Goal: Find specific fact: Find specific fact

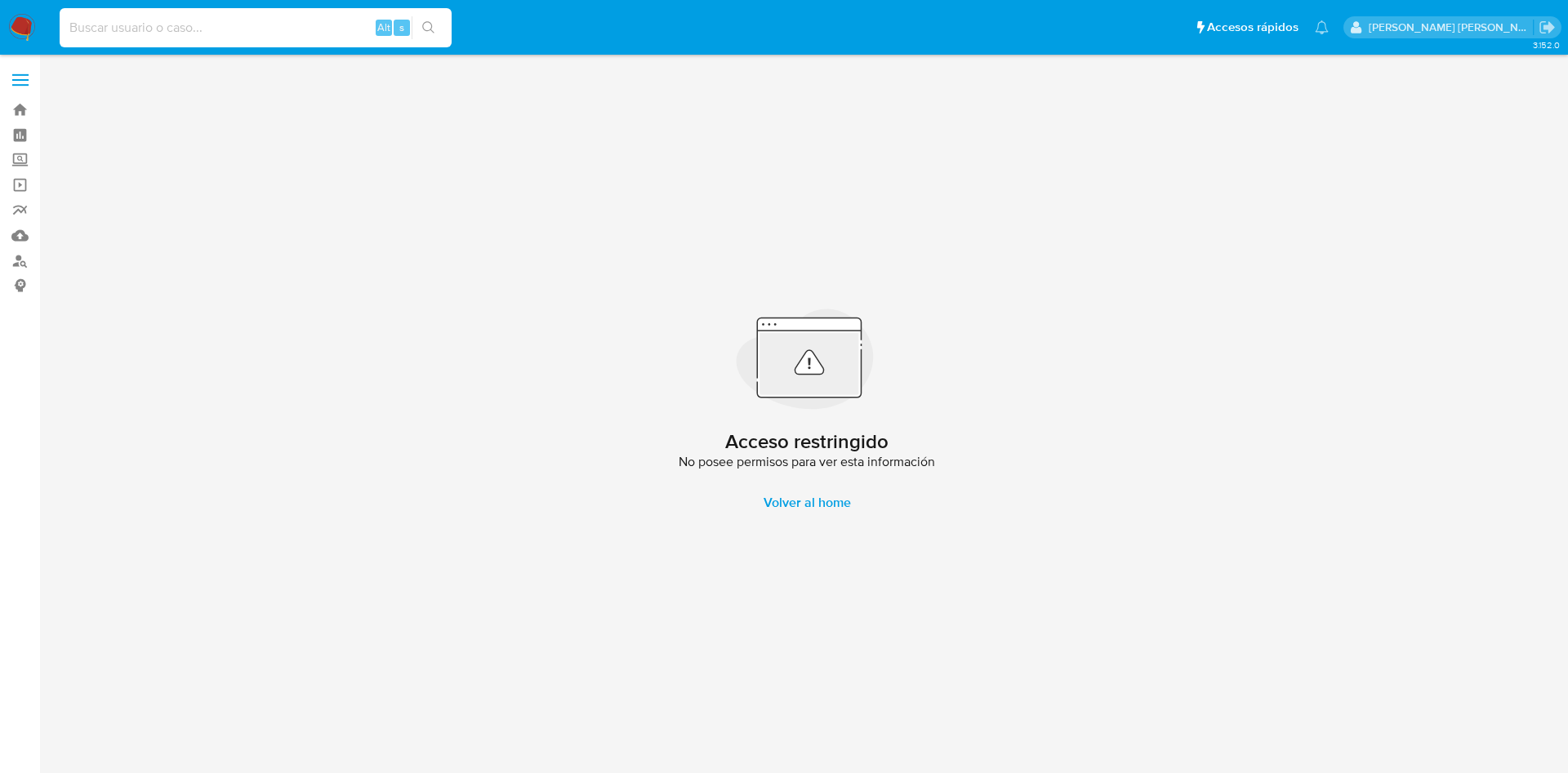
click at [129, 34] on input at bounding box center [256, 28] width 392 height 21
paste input "1443514247"
type input "1443514247"
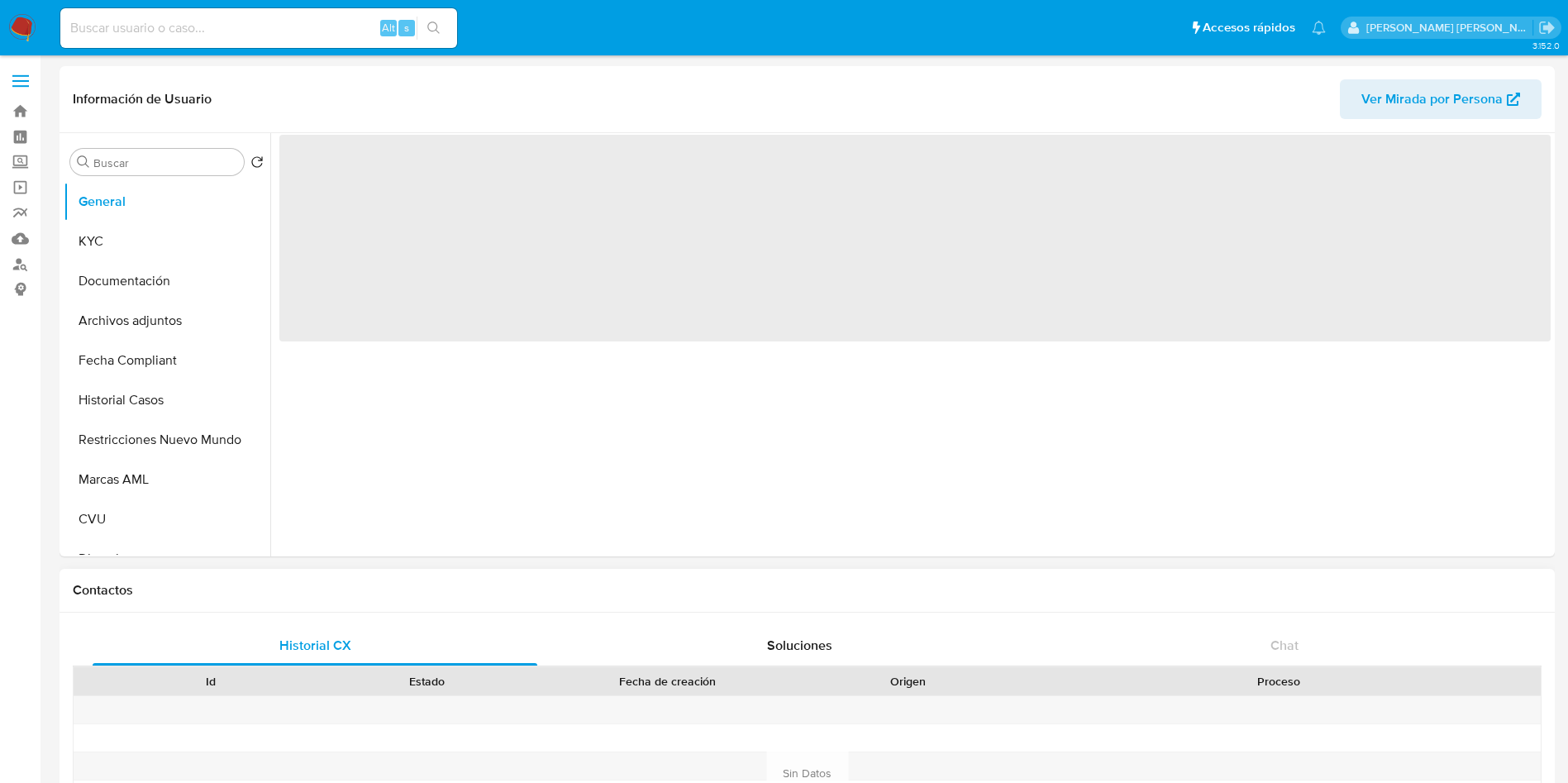
scroll to position [738, 0]
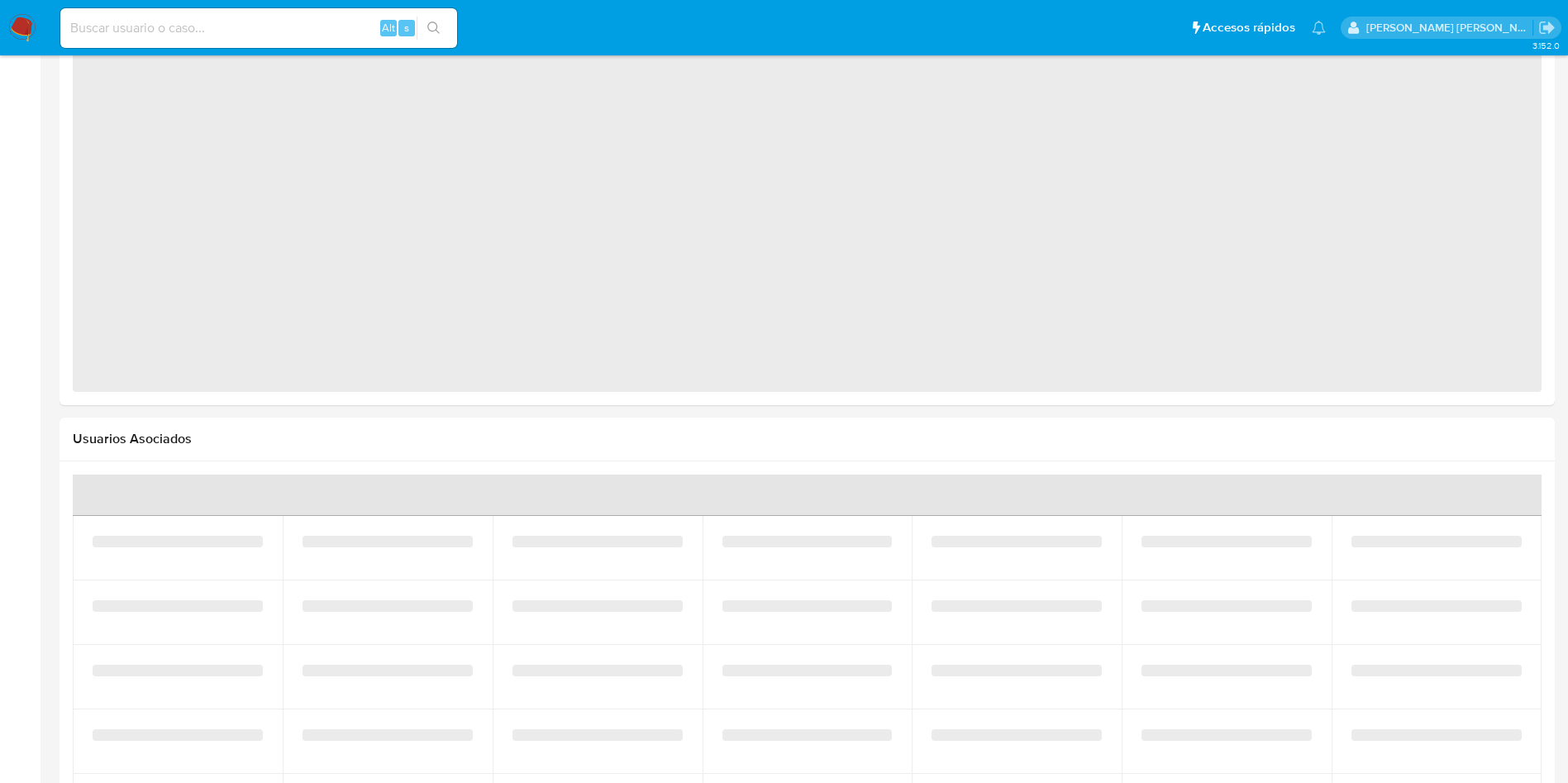
select select "10"
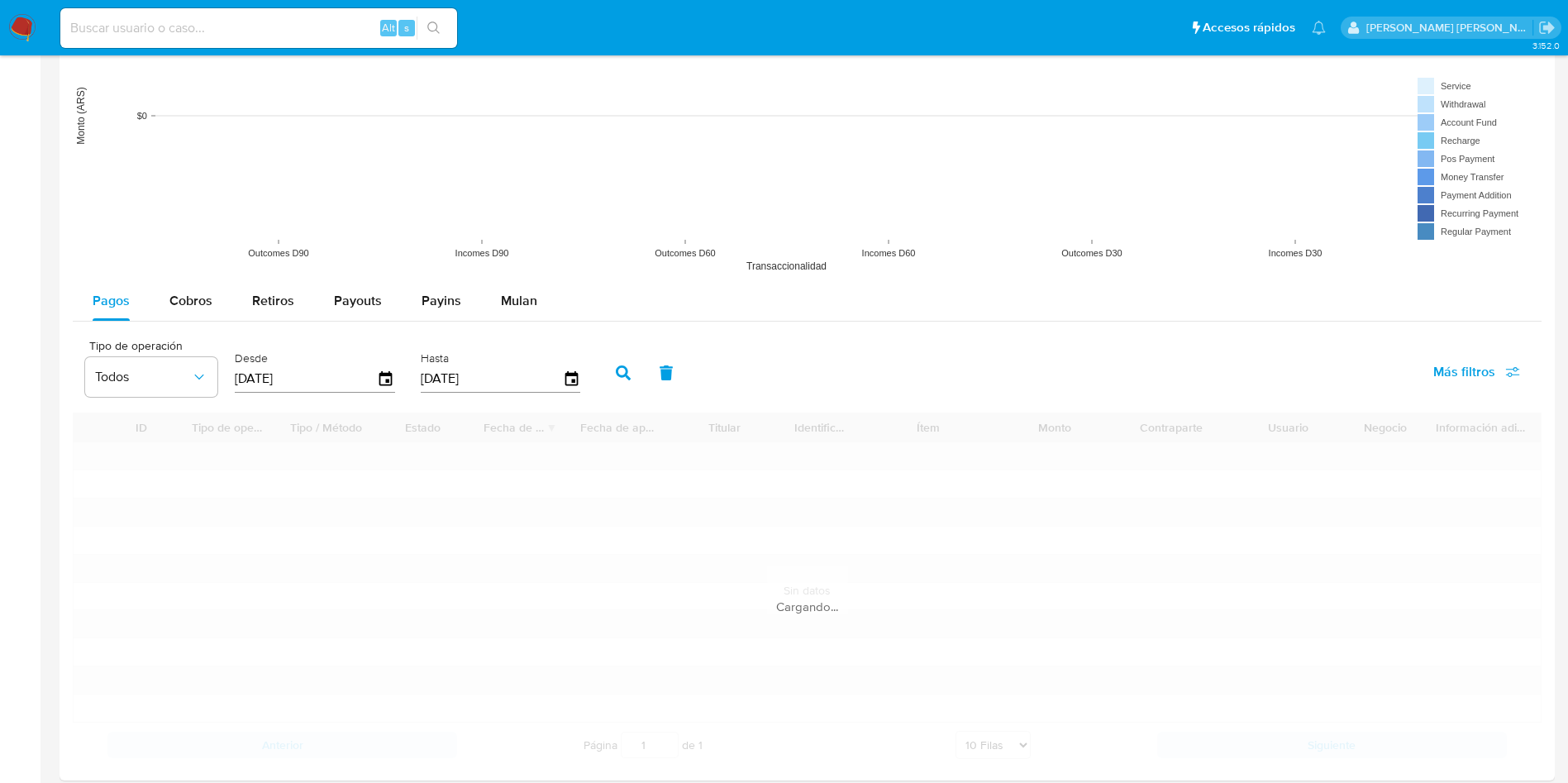
scroll to position [1791, 0]
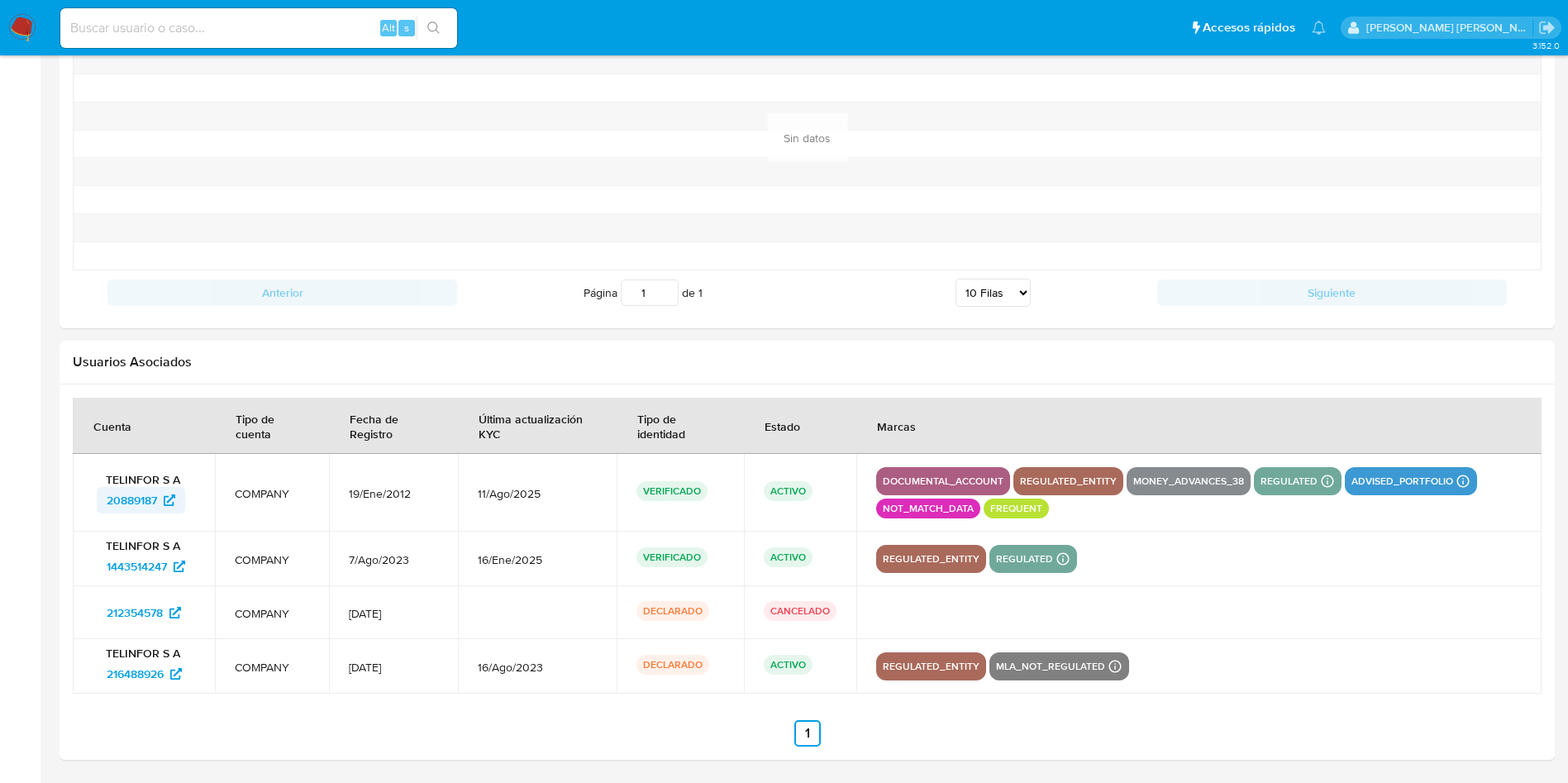
click at [174, 501] on icon at bounding box center [170, 500] width 12 height 12
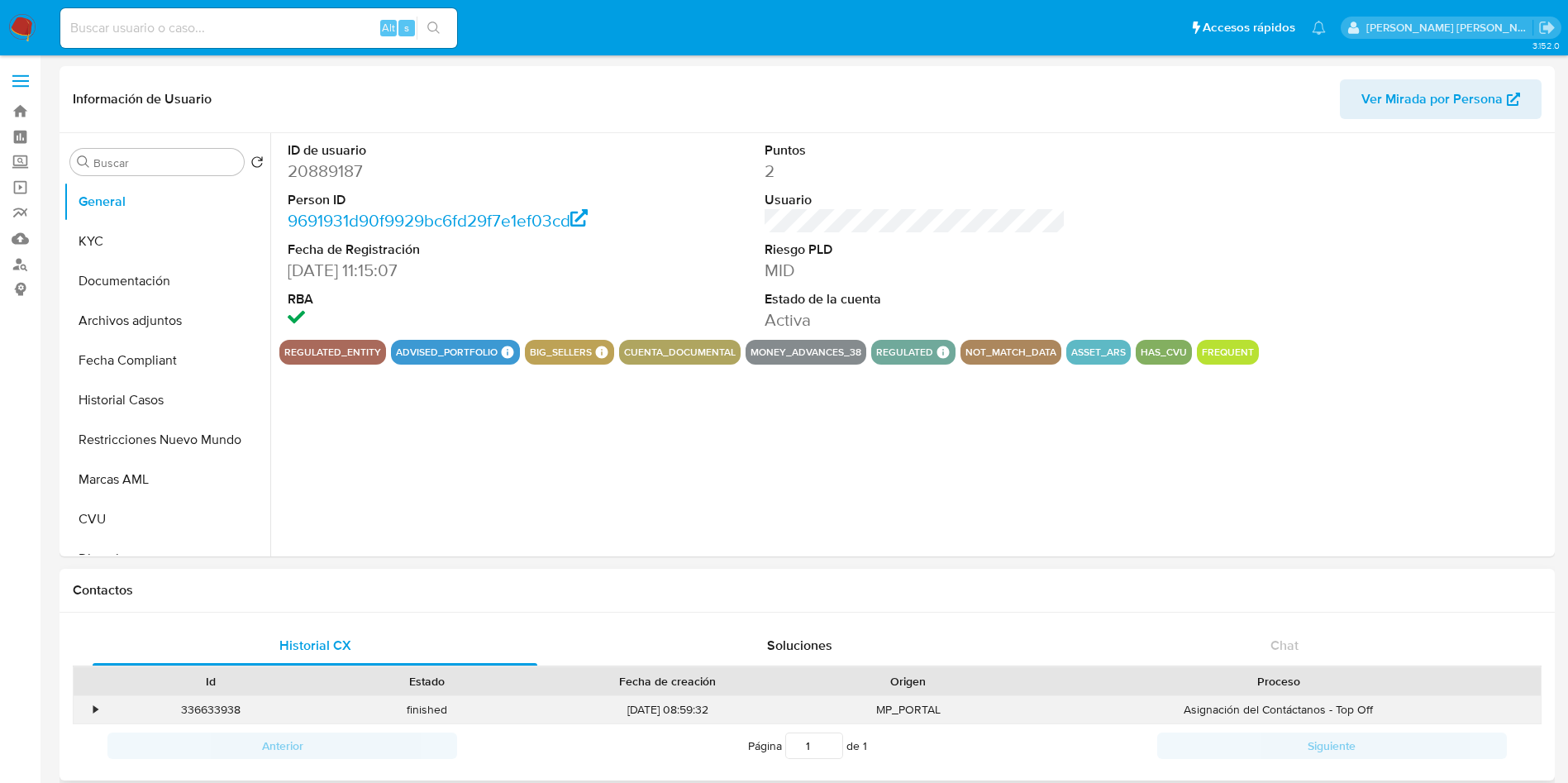
select select "10"
drag, startPoint x: 367, startPoint y: 173, endPoint x: 288, endPoint y: 175, distance: 79.0
click at [288, 175] on dd "20889187" at bounding box center [438, 171] width 302 height 23
click at [389, 176] on dd "20889187" at bounding box center [438, 171] width 302 height 23
drag, startPoint x: 362, startPoint y: 175, endPoint x: 290, endPoint y: 174, distance: 72.0
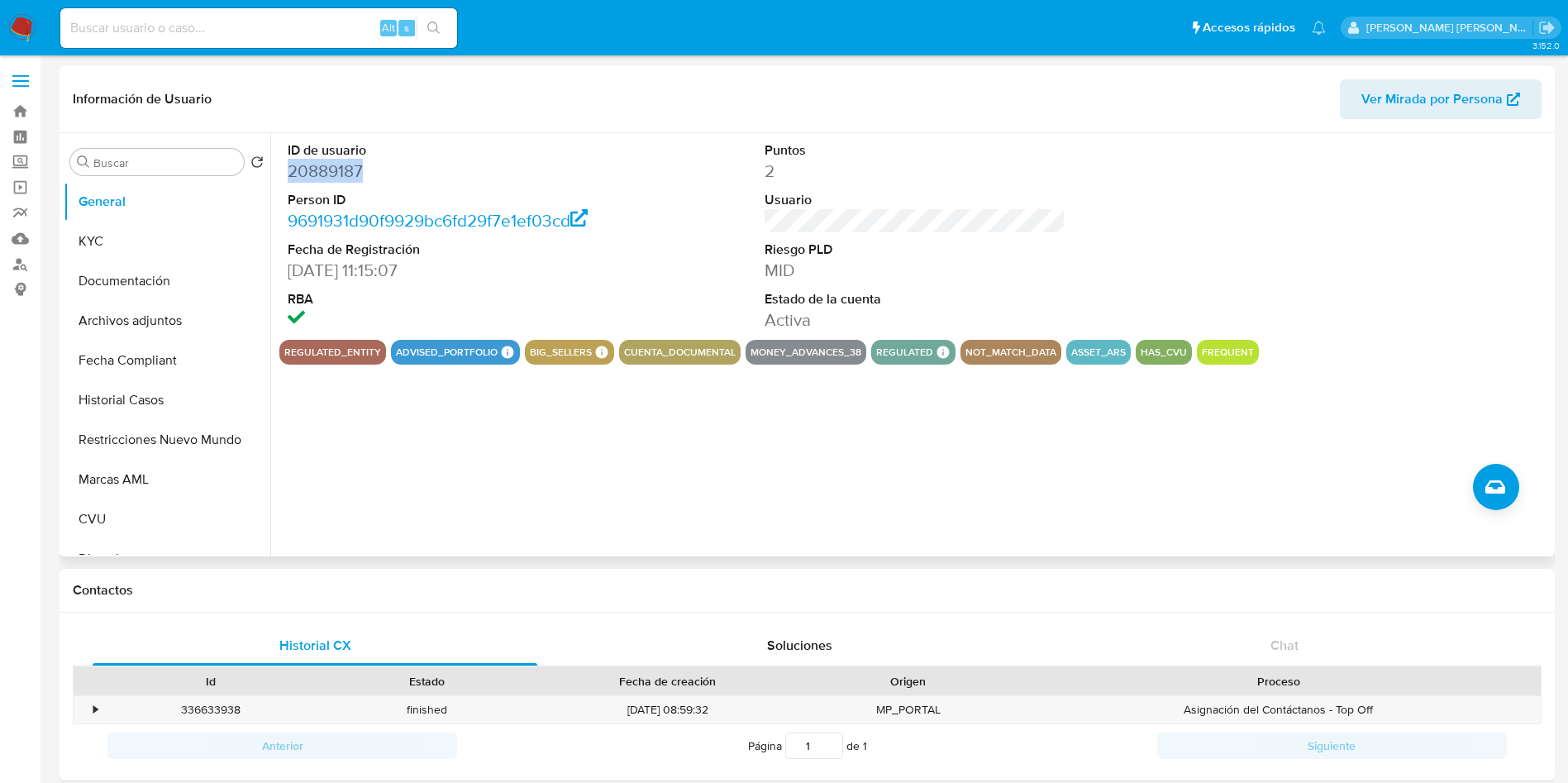
click at [290, 174] on dd "20889187" at bounding box center [438, 171] width 302 height 23
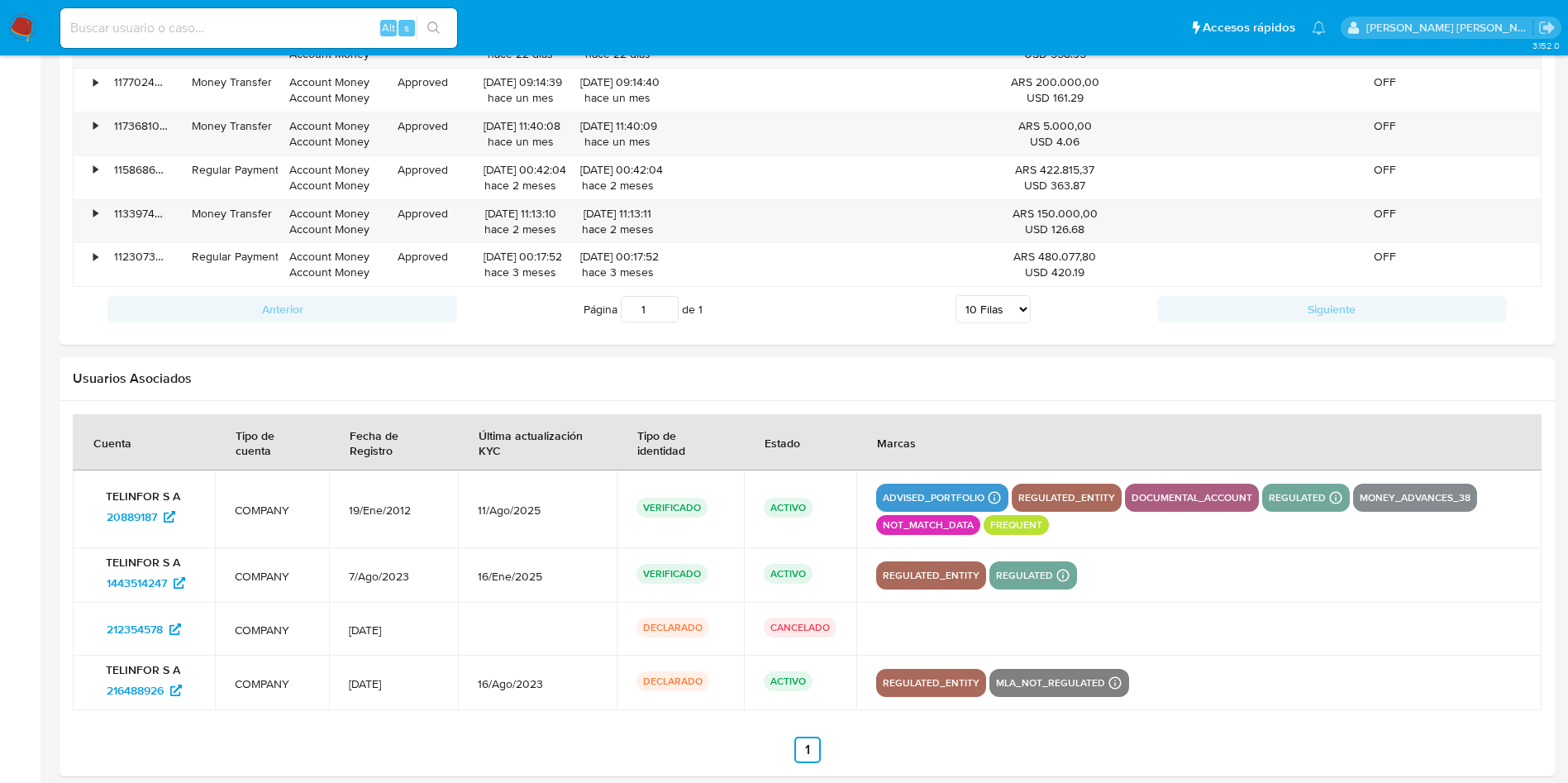
scroll to position [1661, 0]
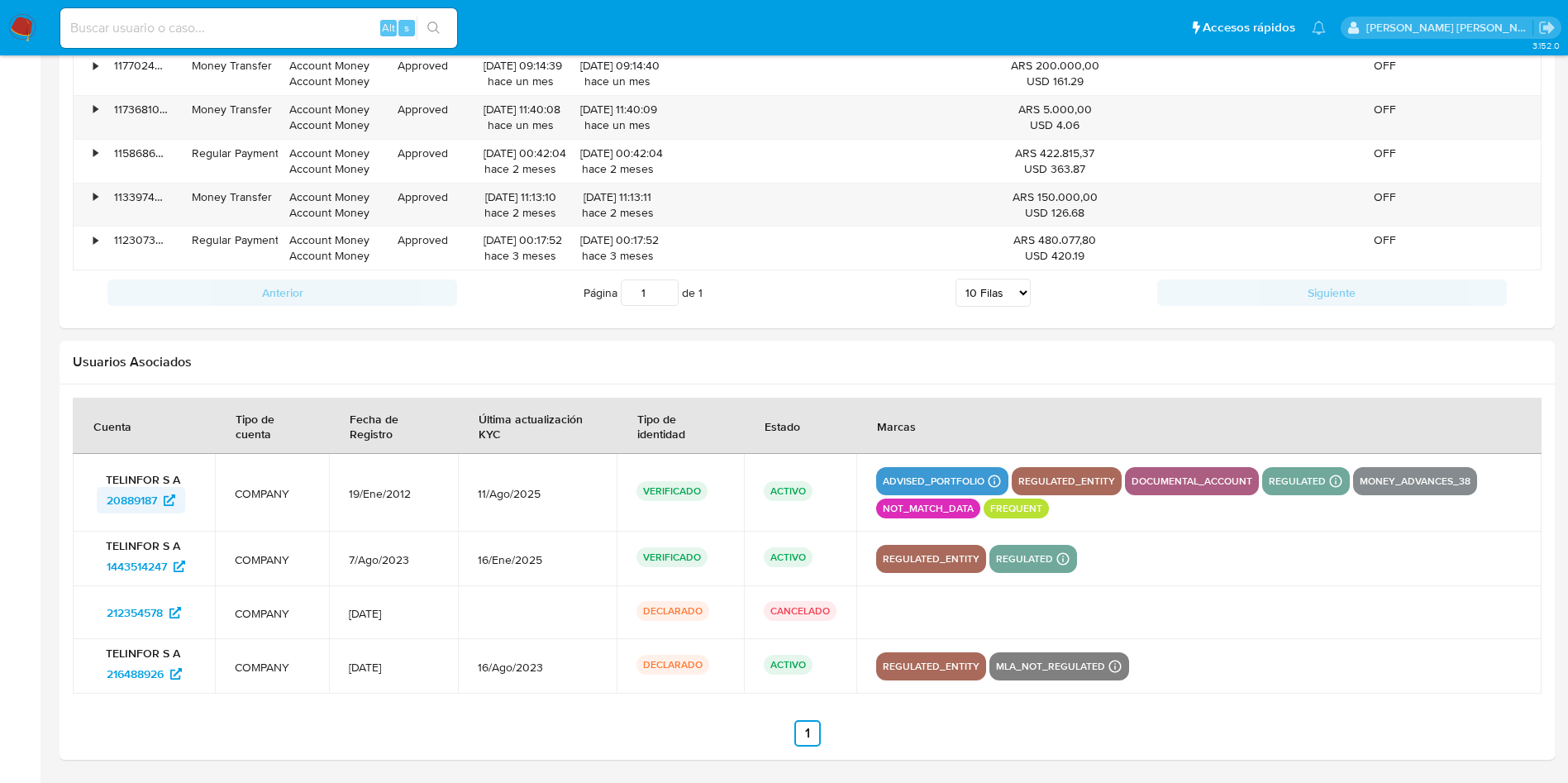
drag, startPoint x: 95, startPoint y: 510, endPoint x: 162, endPoint y: 504, distance: 67.3
click at [162, 504] on div "TELINFOR S A 20889187" at bounding box center [143, 493] width 102 height 42
click at [153, 567] on span "1443514247" at bounding box center [136, 567] width 61 height 27
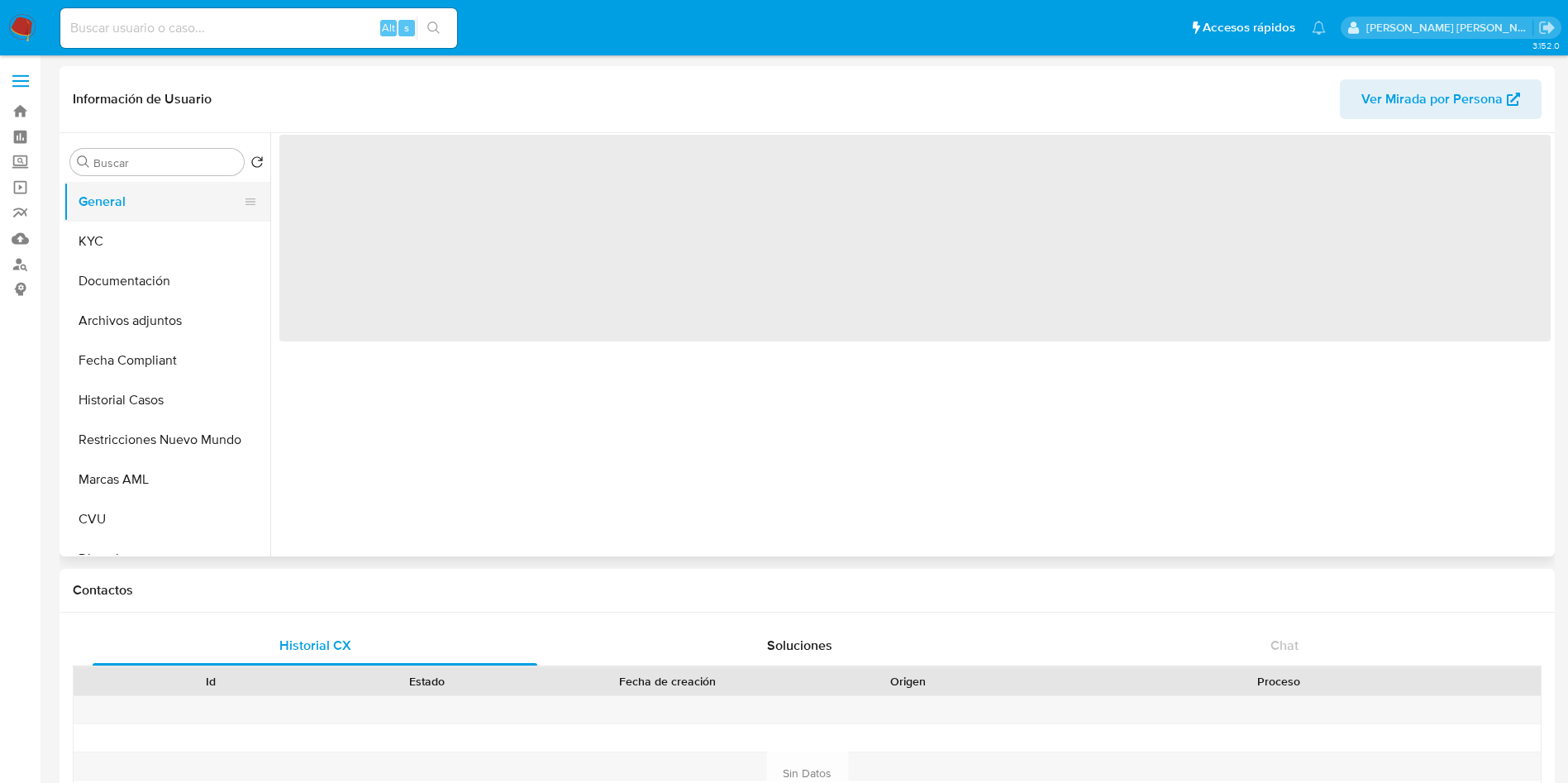
click at [166, 204] on button "General" at bounding box center [160, 202] width 194 height 40
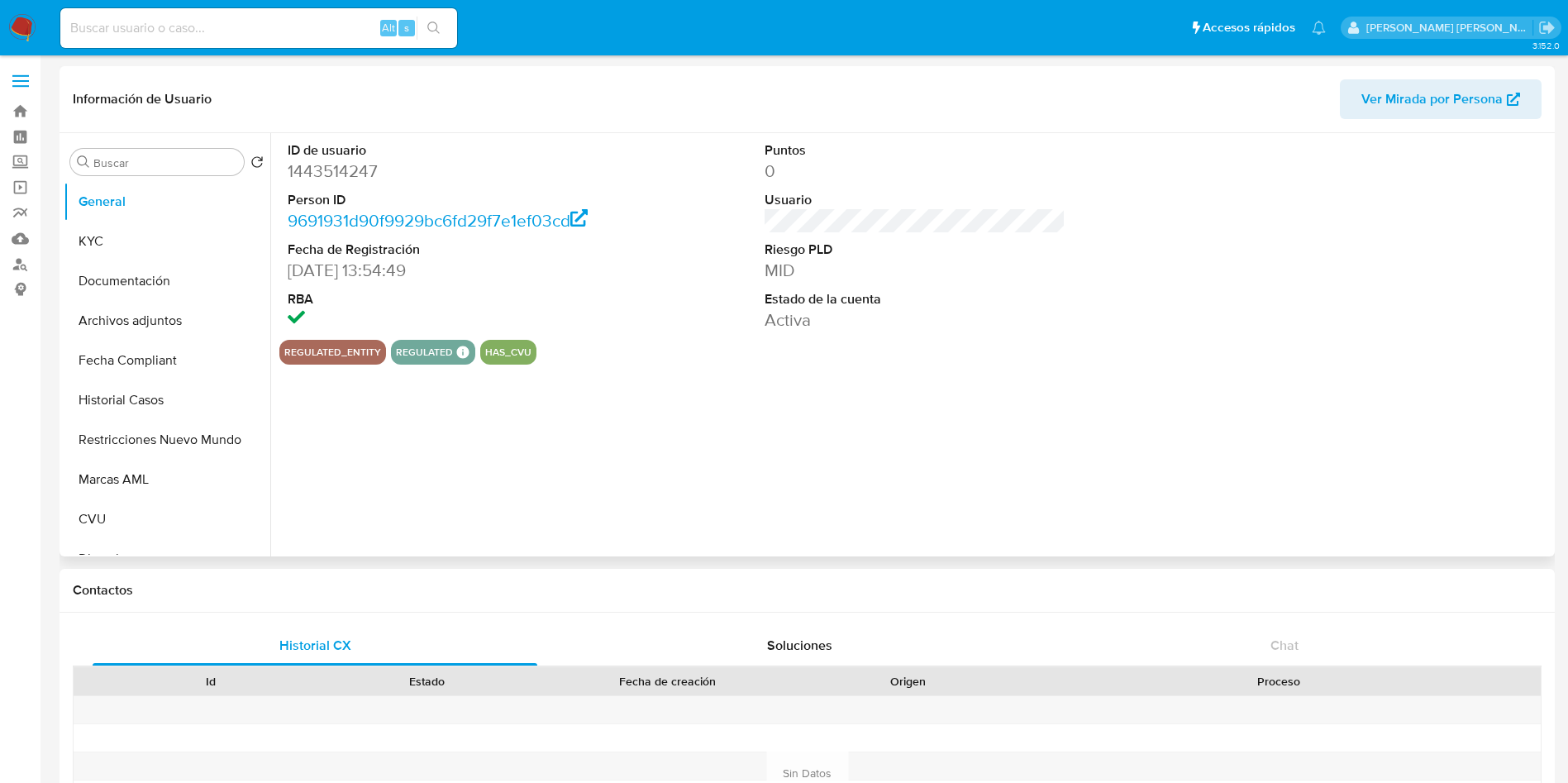
select select "10"
drag, startPoint x: 388, startPoint y: 173, endPoint x: 300, endPoint y: 170, distance: 88.1
click at [287, 169] on div "ID de usuario 1443514247 Person ID 9691931d90f9929bc6fd29f7e1ef03cd Fecha de Re…" at bounding box center [438, 236] width 318 height 207
copy dd "1443514247"
